Goal: Find specific page/section: Find specific page/section

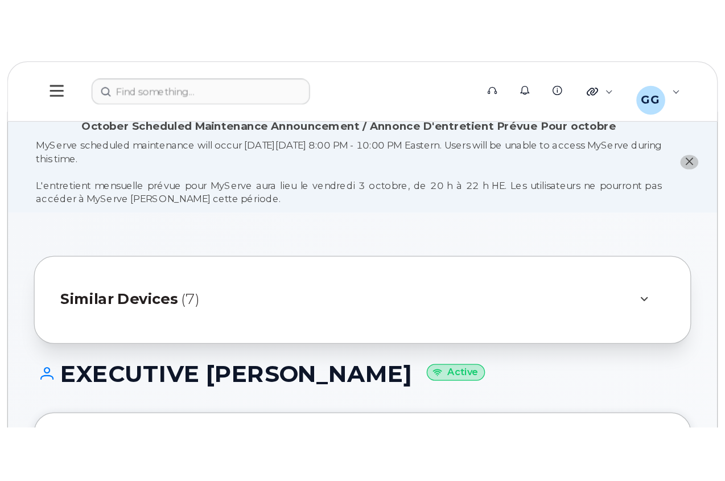
scroll to position [171, 0]
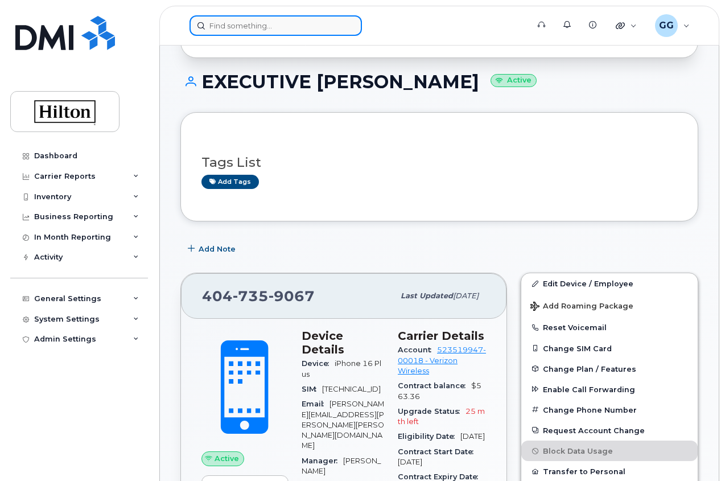
click at [245, 26] on input at bounding box center [276, 25] width 173 height 21
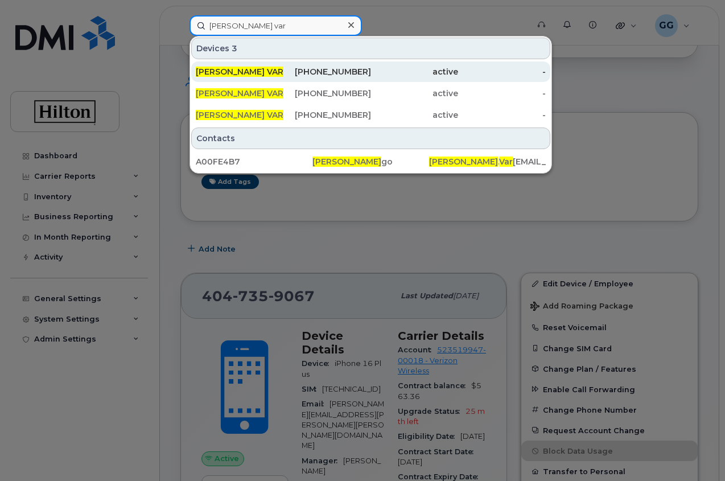
type input "nicholas var"
click at [244, 72] on span "NICHOLAS VAR" at bounding box center [240, 72] width 88 height 10
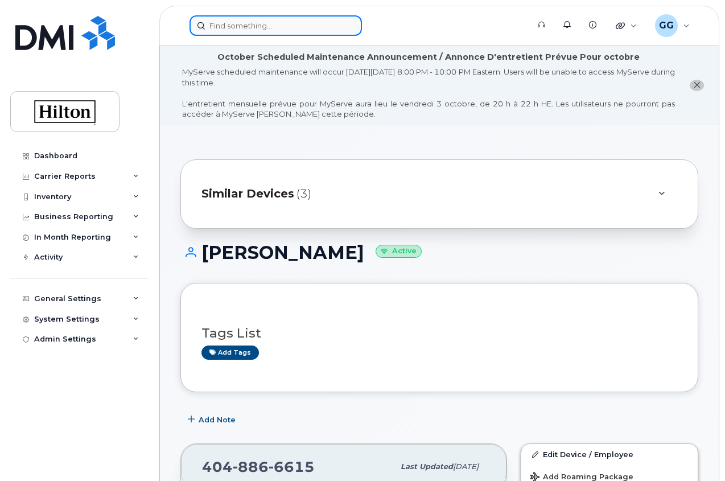
click at [250, 28] on input at bounding box center [276, 25] width 173 height 21
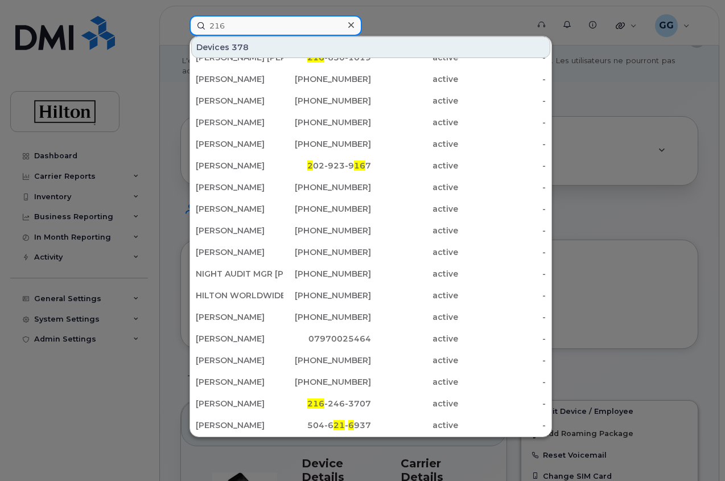
scroll to position [171, 0]
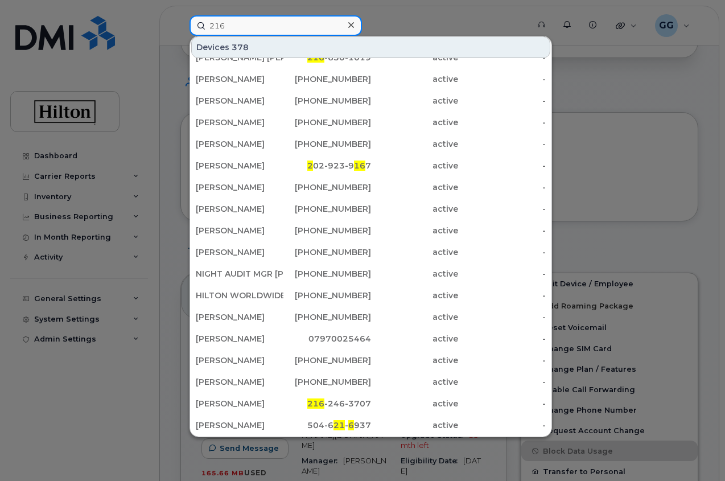
type input "216"
click at [349, 27] on icon at bounding box center [352, 25] width 6 height 6
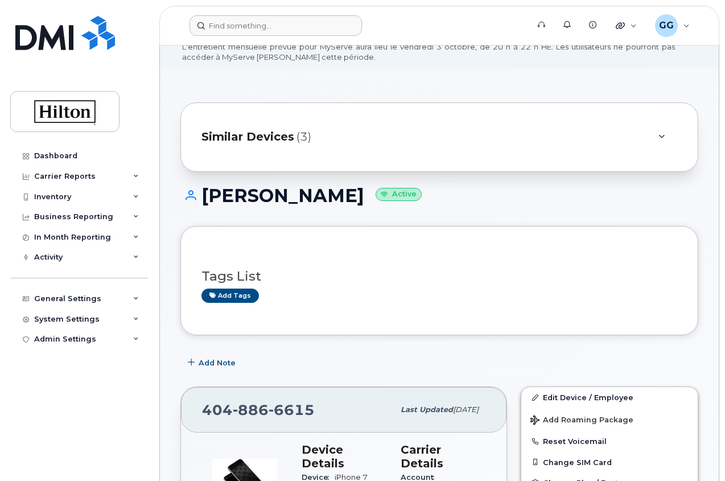
scroll to position [0, 0]
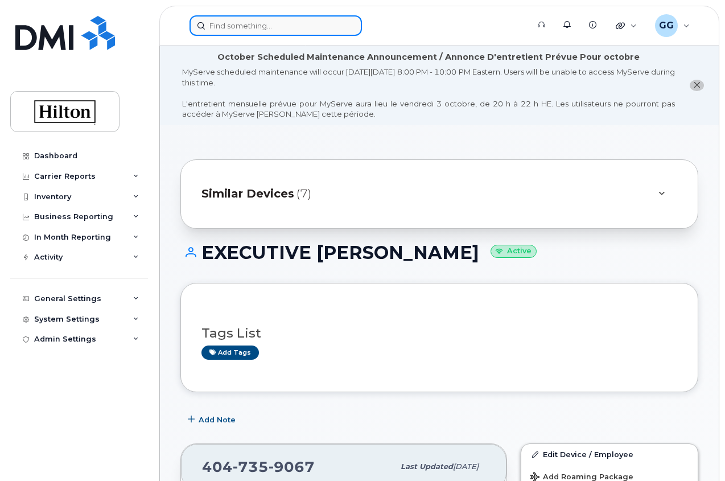
click at [236, 26] on input at bounding box center [276, 25] width 173 height 21
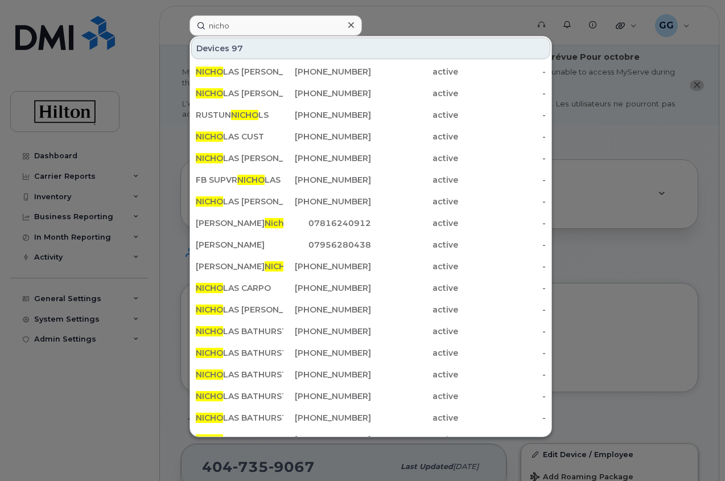
click at [114, 58] on div at bounding box center [362, 240] width 725 height 481
click at [234, 23] on input "nicho" at bounding box center [276, 25] width 173 height 21
click at [232, 25] on input "nicho" at bounding box center [276, 25] width 173 height 21
drag, startPoint x: 239, startPoint y: 27, endPoint x: 160, endPoint y: 32, distance: 78.8
click at [181, 32] on div "nicho Devices 97 NICHO LAS GOLDBACH 332-290-5986 active - NICHO LAS HEYL 513-57…" at bounding box center [356, 25] width 350 height 21
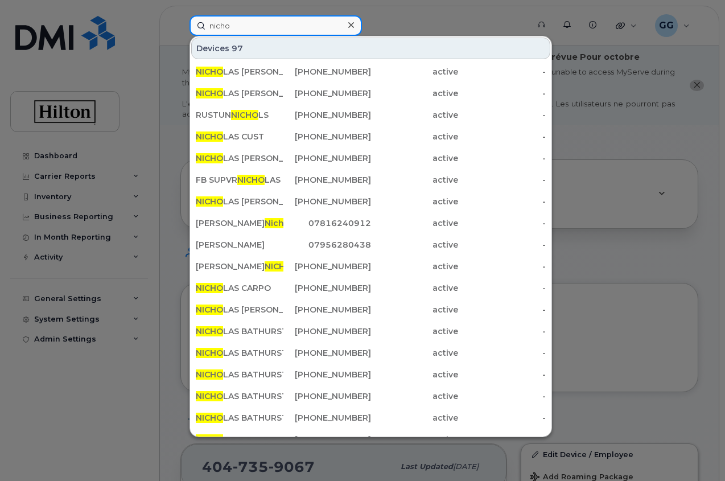
paste input "216 501 3892"
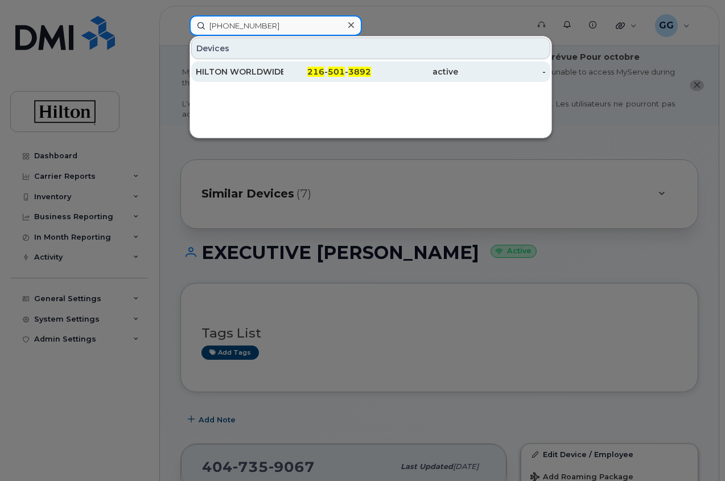
type input "216 501 3892"
click at [283, 68] on div "HILTON WORLDWIDE HOLDINGS INC." at bounding box center [240, 71] width 88 height 11
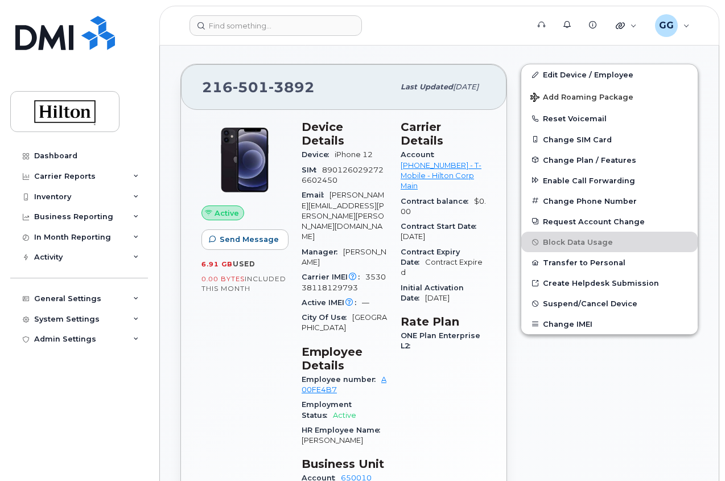
scroll to position [57, 0]
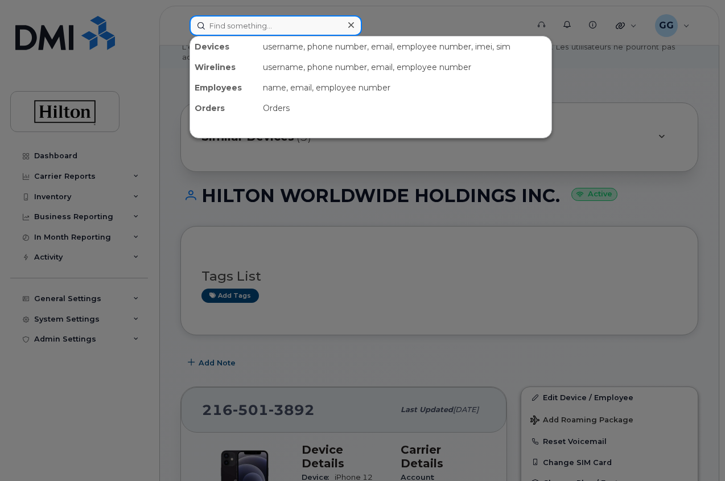
click at [217, 24] on input at bounding box center [276, 25] width 173 height 21
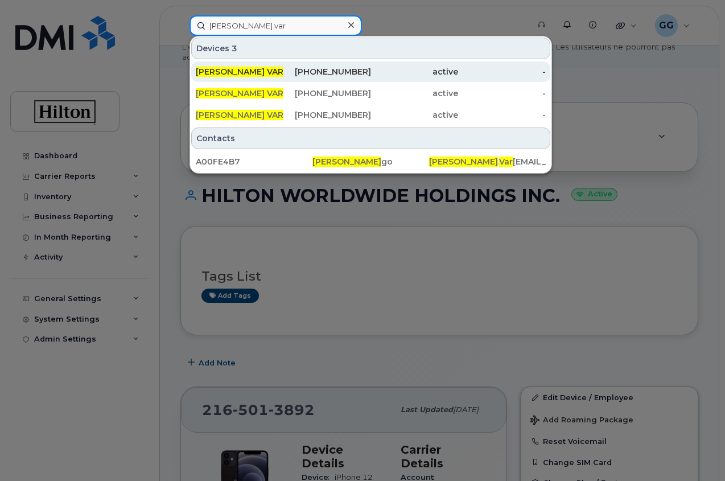
type input "nicholas var"
click at [356, 74] on div "[PHONE_NUMBER]" at bounding box center [328, 71] width 88 height 11
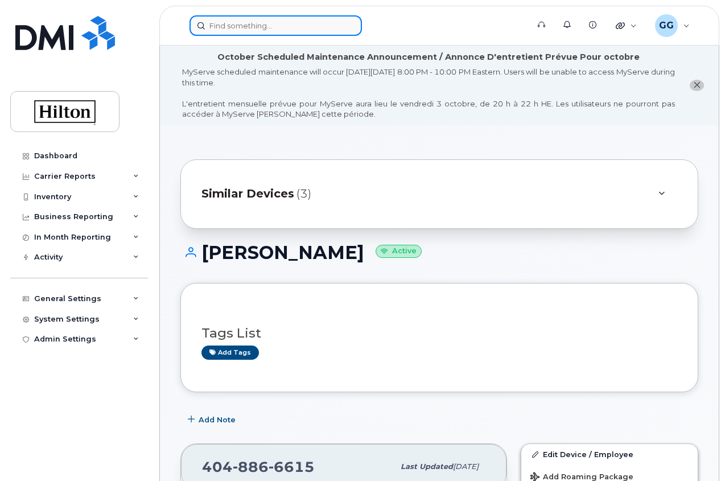
click at [243, 26] on input at bounding box center [276, 25] width 173 height 21
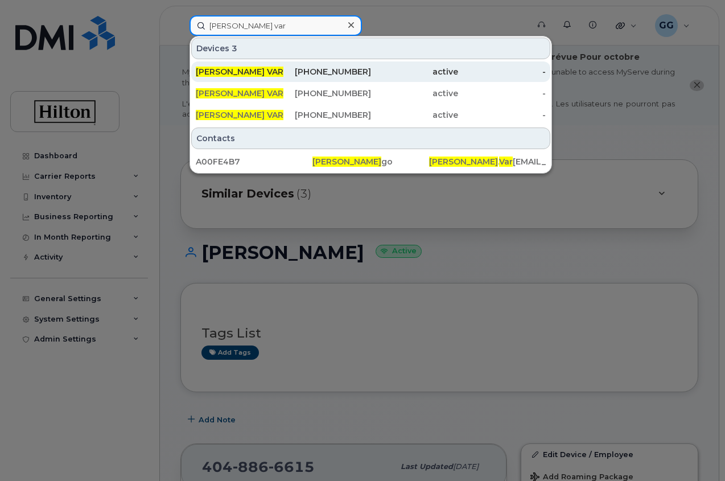
type input "[PERSON_NAME] var"
click at [236, 68] on span "[PERSON_NAME] VAR" at bounding box center [240, 72] width 88 height 10
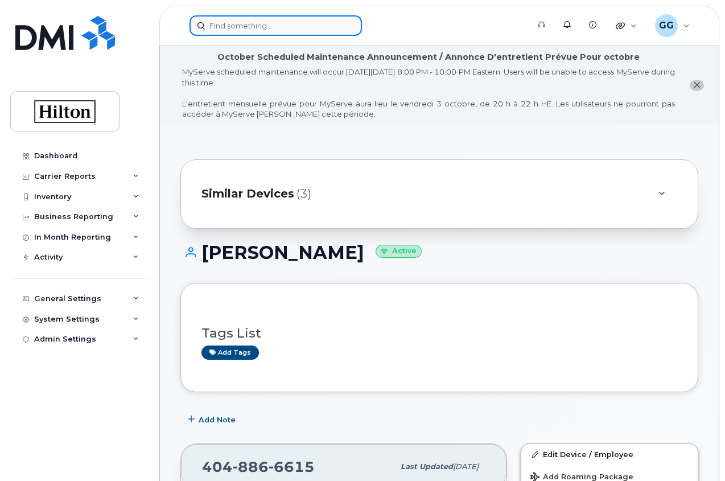
click at [241, 23] on input at bounding box center [276, 25] width 173 height 21
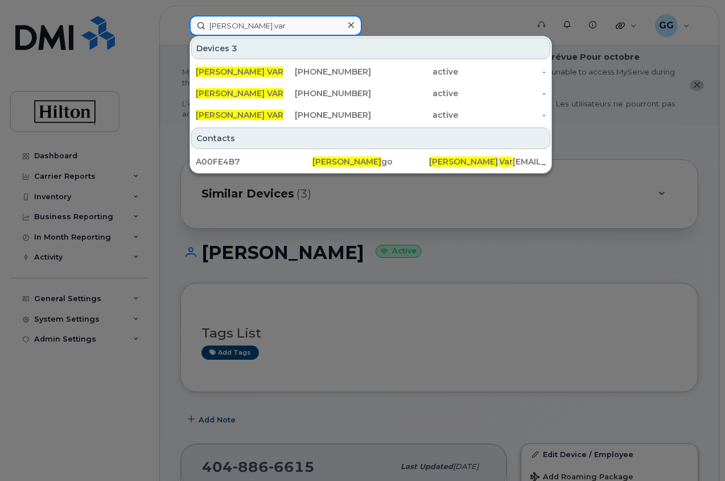
type input "nicholas var"
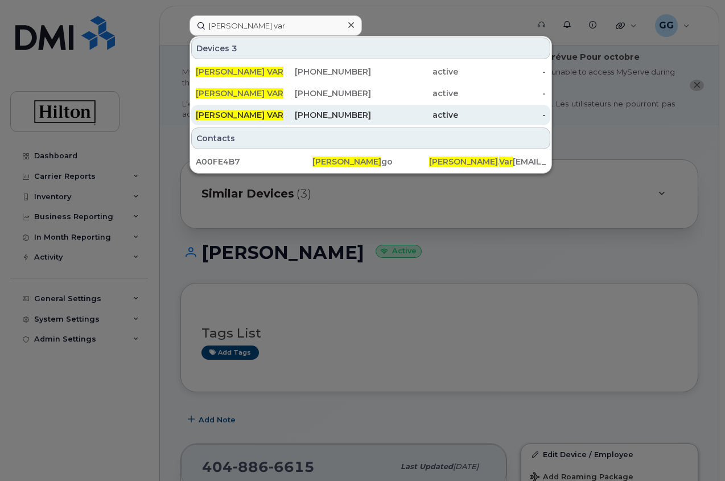
click at [330, 114] on div "571-369-7094" at bounding box center [328, 114] width 88 height 11
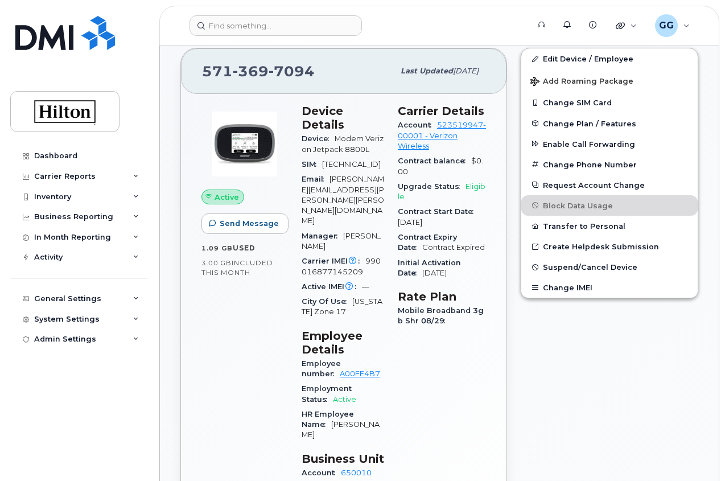
scroll to position [399, 0]
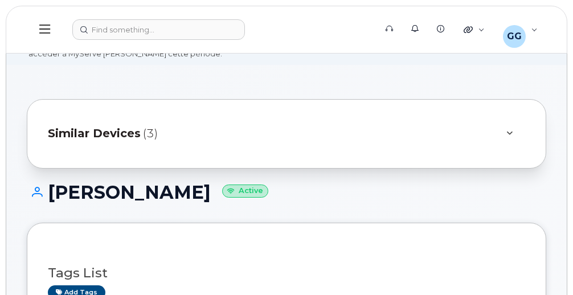
scroll to position [342, 0]
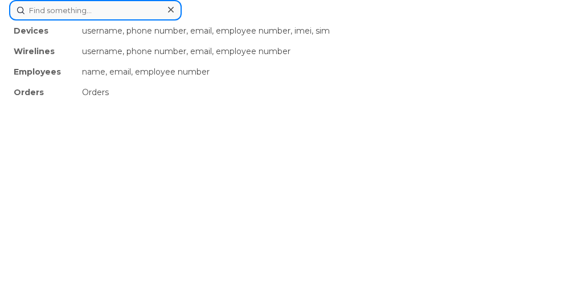
click at [103, 21] on div "Devices username, phone number, email, employee number, imei, sim Wirelines use…" at bounding box center [286, 10] width 555 height 21
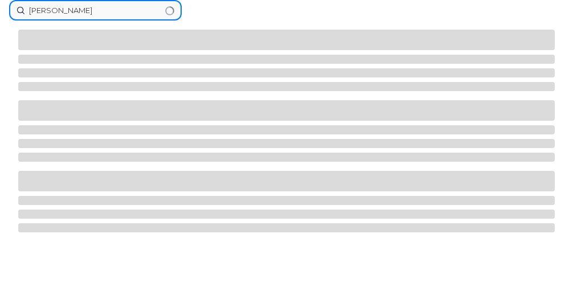
type input "tawanda henry"
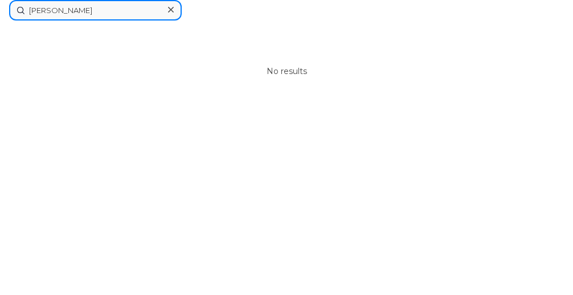
drag, startPoint x: 94, startPoint y: 11, endPoint x: -20, endPoint y: 6, distance: 114.0
click at [91, 15] on input at bounding box center [95, 10] width 173 height 21
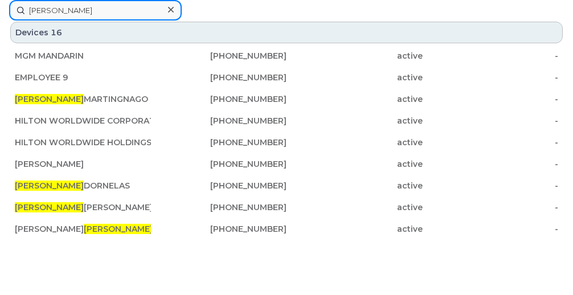
drag, startPoint x: 57, startPoint y: 14, endPoint x: -2, endPoint y: 14, distance: 59.2
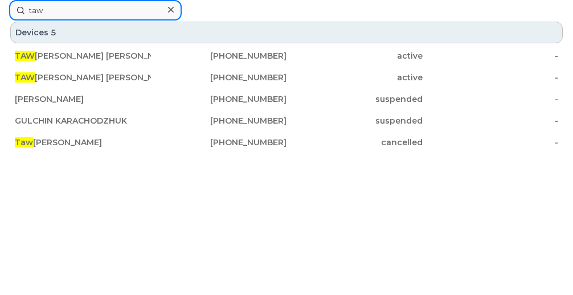
type input "tawa"
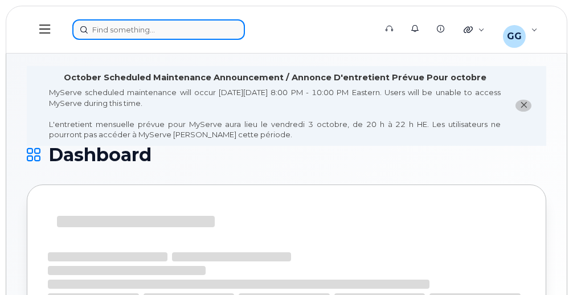
click at [96, 23] on div at bounding box center [220, 29] width 296 height 21
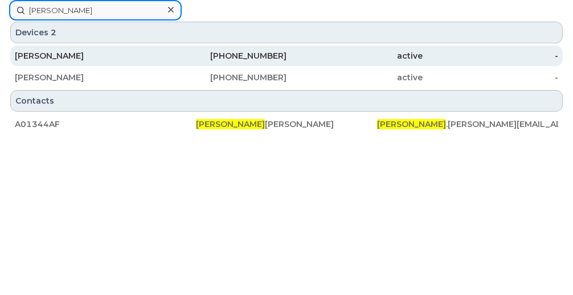
type input "[PERSON_NAME]"
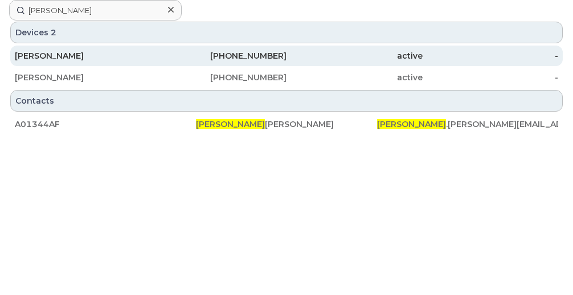
click at [75, 52] on div "[PERSON_NAME]" at bounding box center [83, 55] width 136 height 11
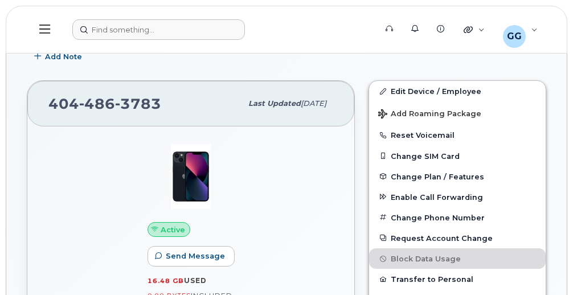
scroll to position [342, 0]
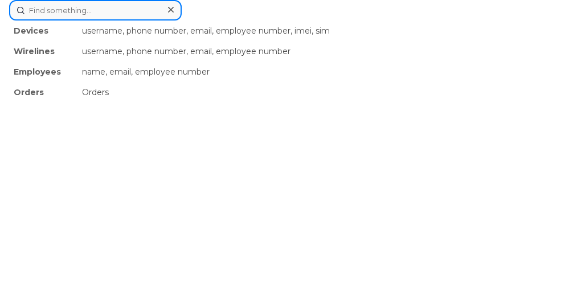
click at [105, 21] on div "Devices username, phone number, email, employee number, imei, sim Wirelines use…" at bounding box center [286, 10] width 555 height 21
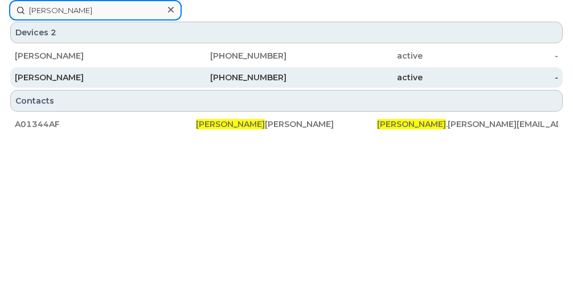
type input "tewanda"
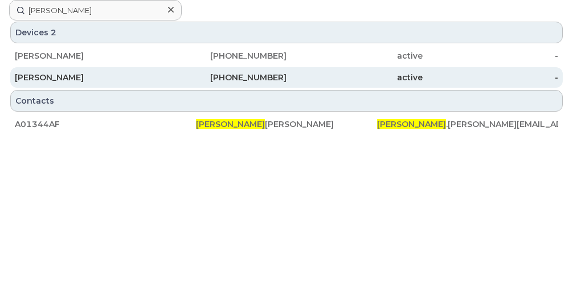
click at [69, 79] on div "NICHOLAS VARGO" at bounding box center [83, 77] width 136 height 11
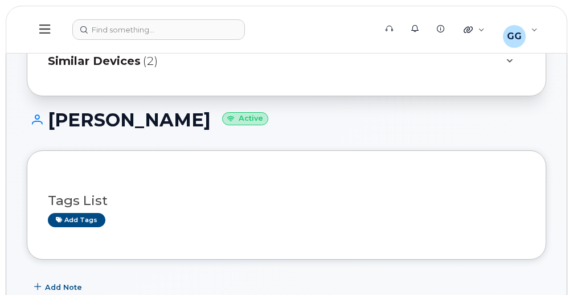
scroll to position [57, 0]
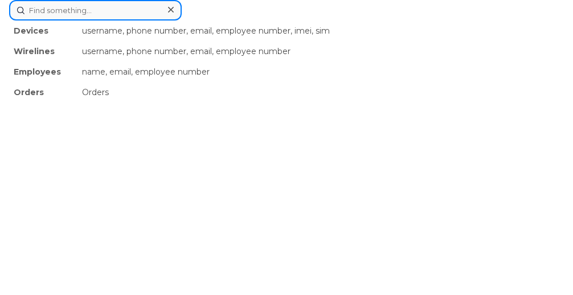
click at [117, 21] on div "Devices username, phone number, email, employee number, imei, sim Wirelines use…" at bounding box center [286, 10] width 555 height 21
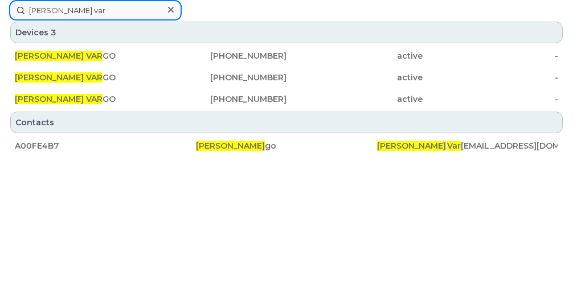
type input "nicholas var"
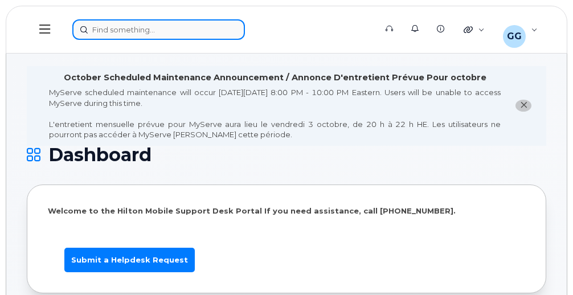
click at [147, 25] on div at bounding box center [220, 29] width 296 height 21
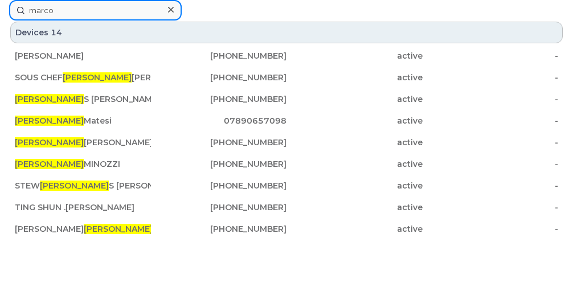
type input "marco"
